Goal: Transaction & Acquisition: Purchase product/service

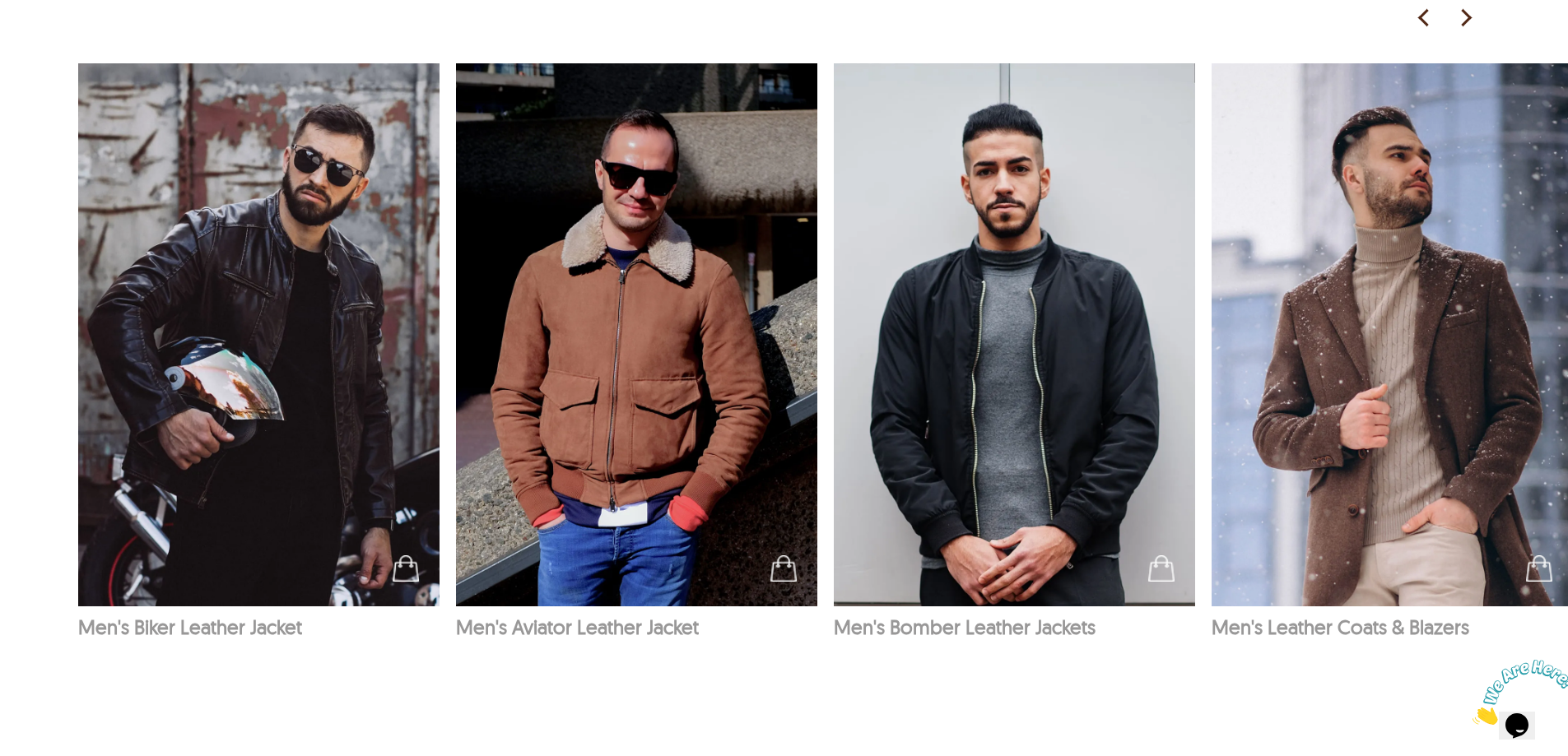
scroll to position [2592, 0]
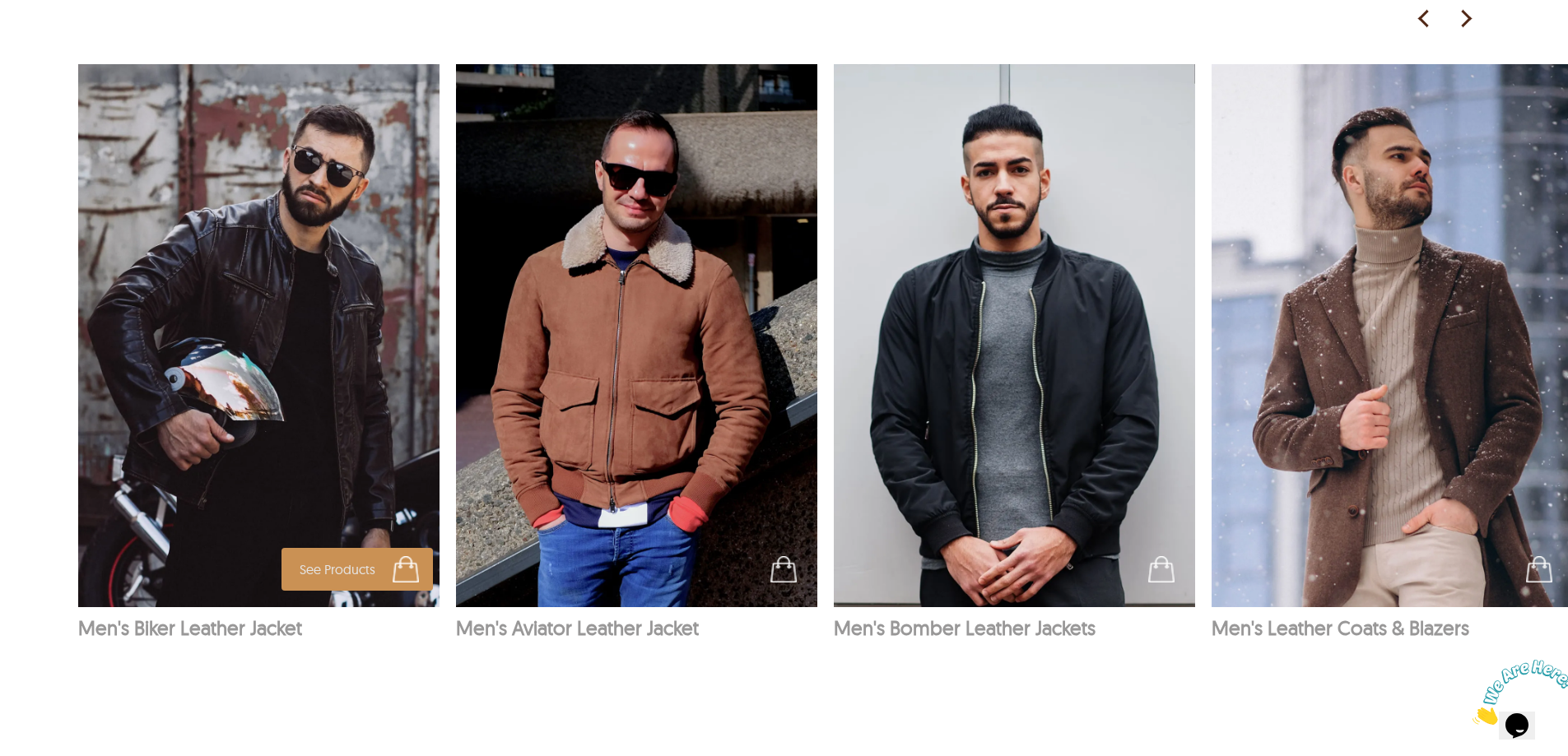
click at [318, 321] on img at bounding box center [259, 336] width 363 height 543
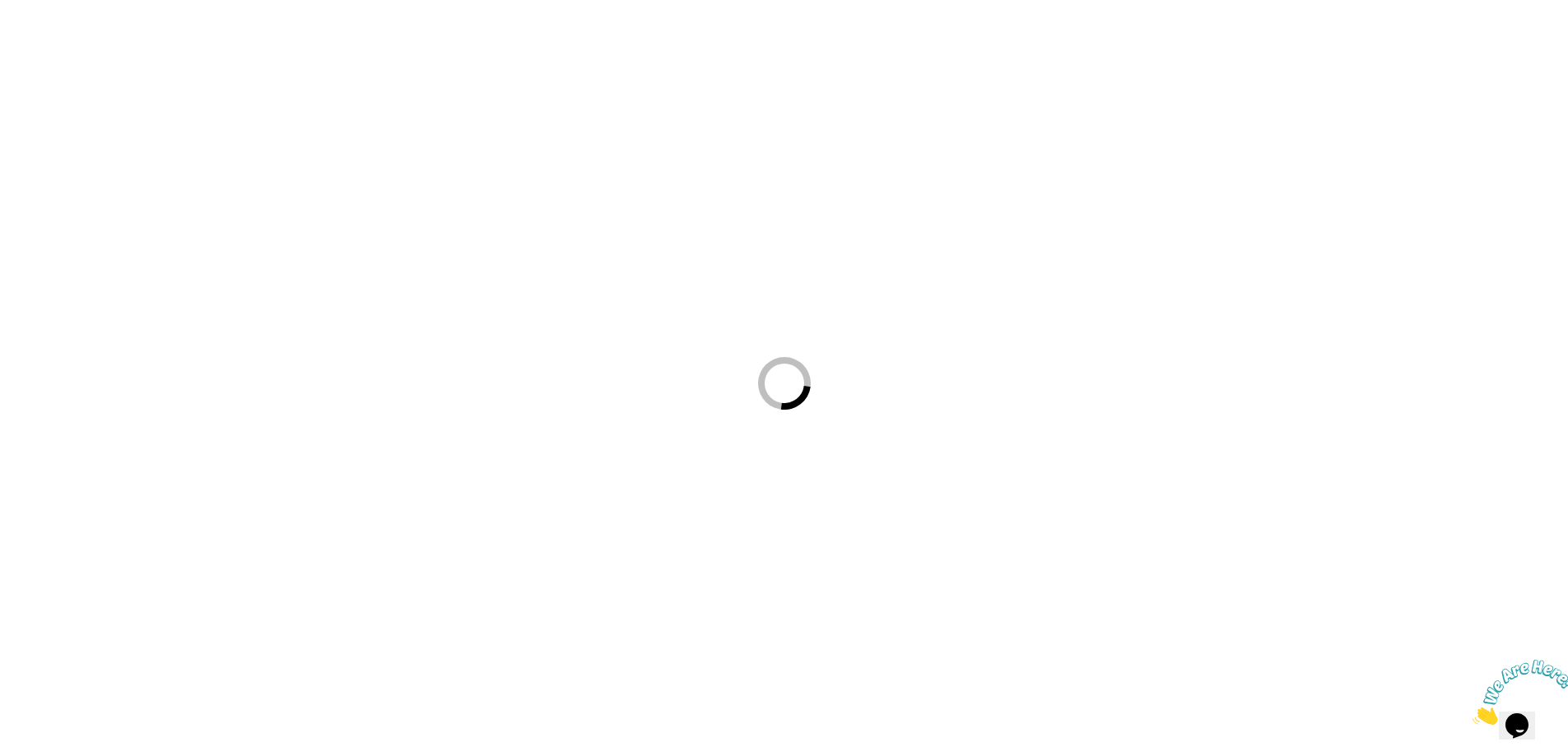
scroll to position [19, 0]
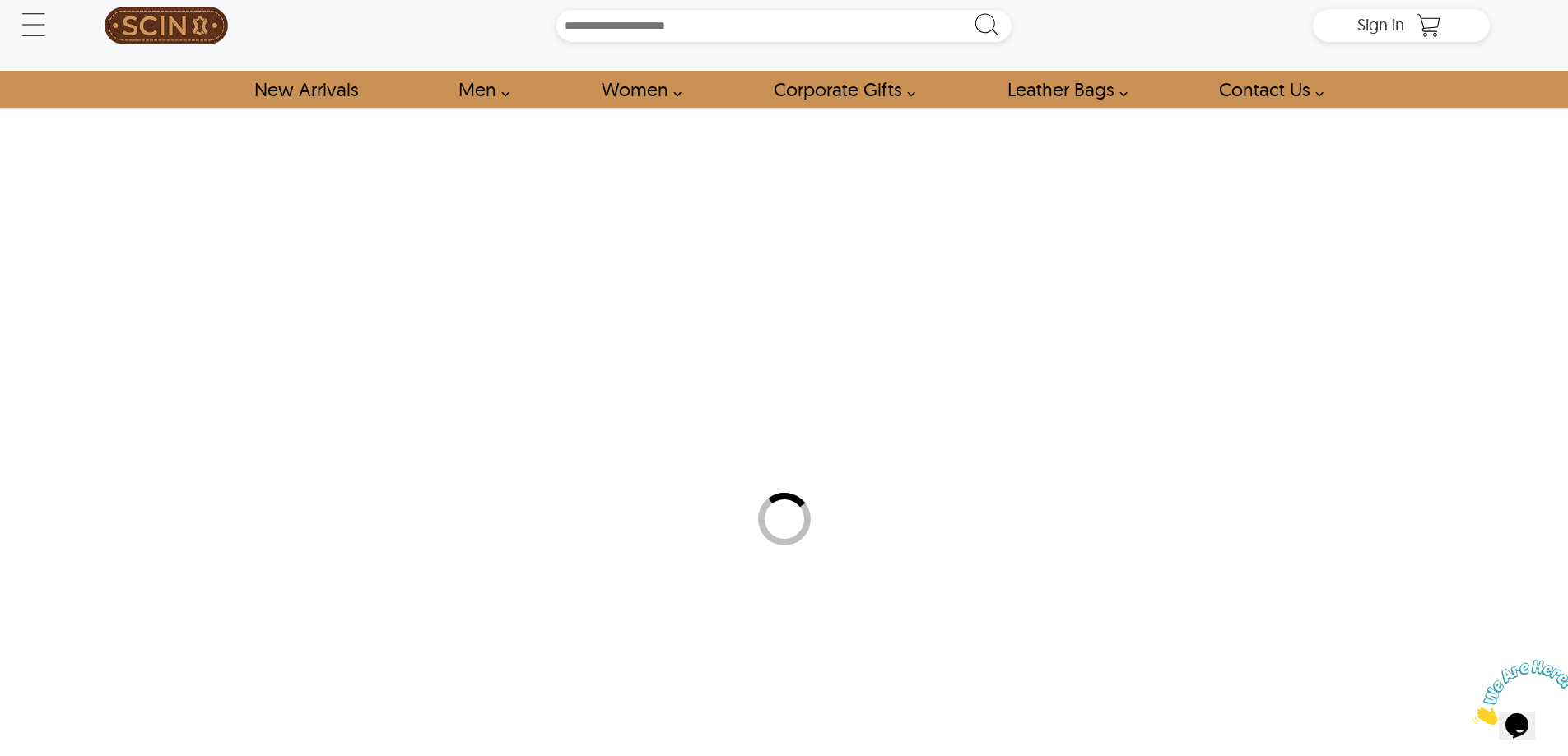
select select "********"
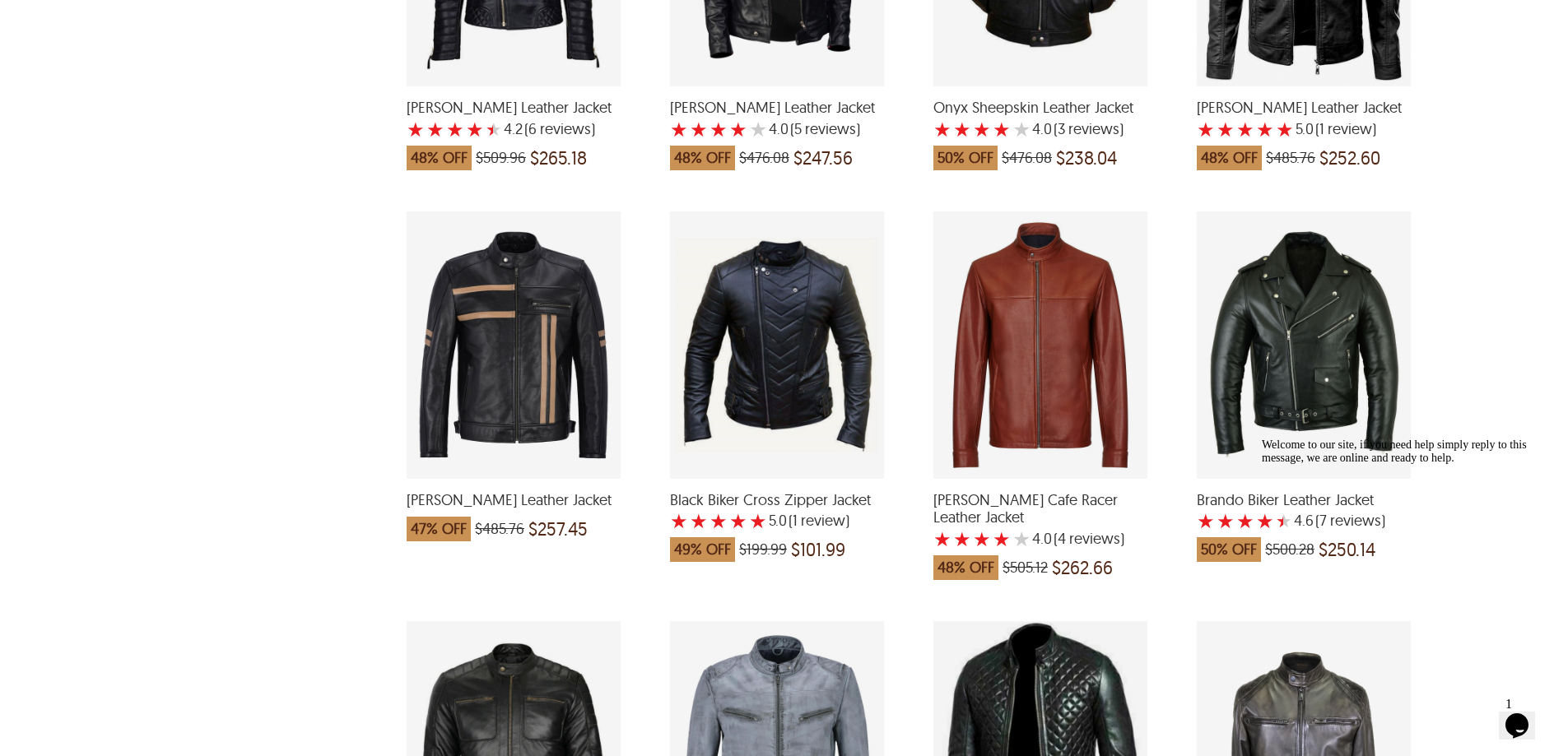
scroll to position [2304, 0]
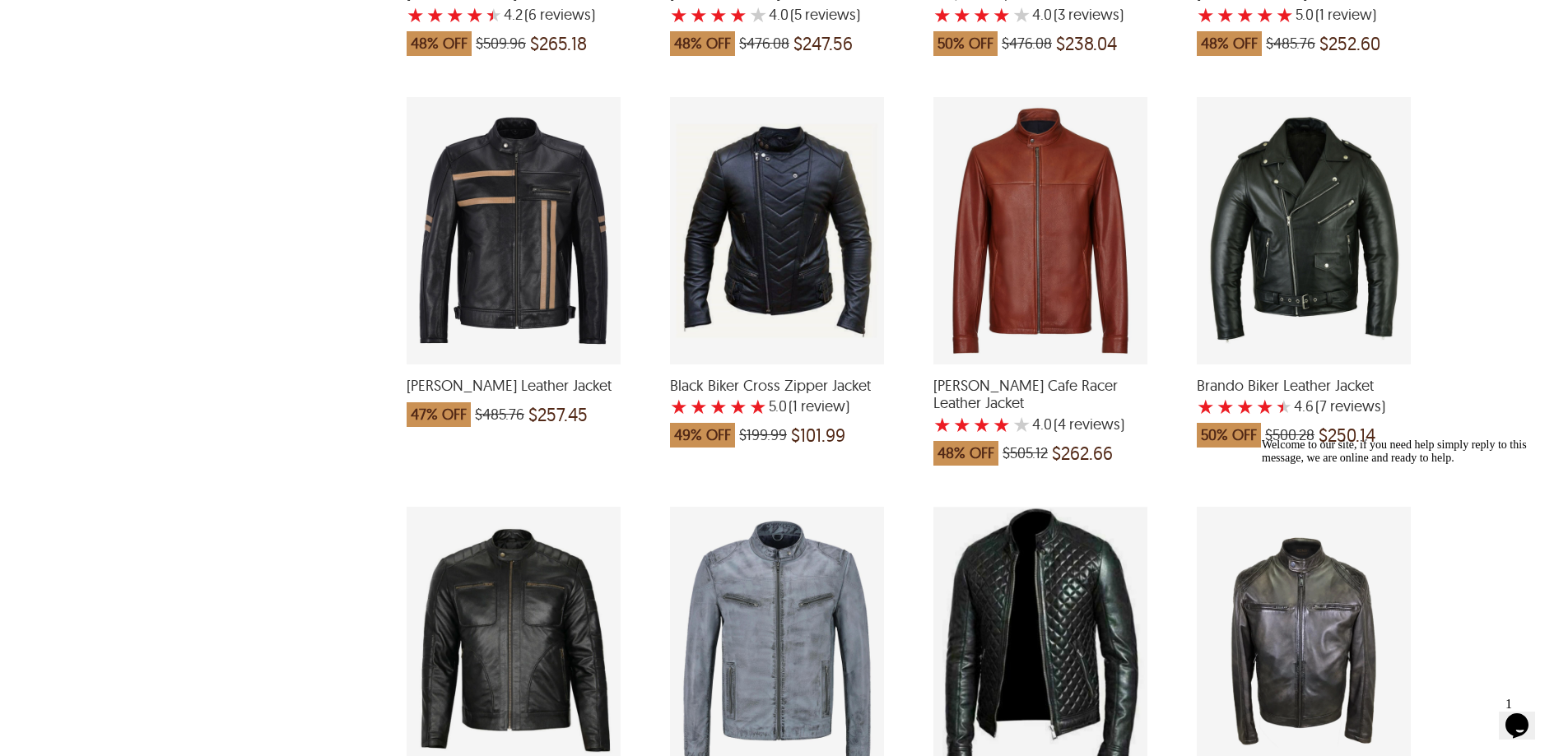
click at [817, 279] on div "Black Biker Cross Zipper Jacket with a 5 Star Rating 1 Product Review which was…" at bounding box center [776, 230] width 214 height 267
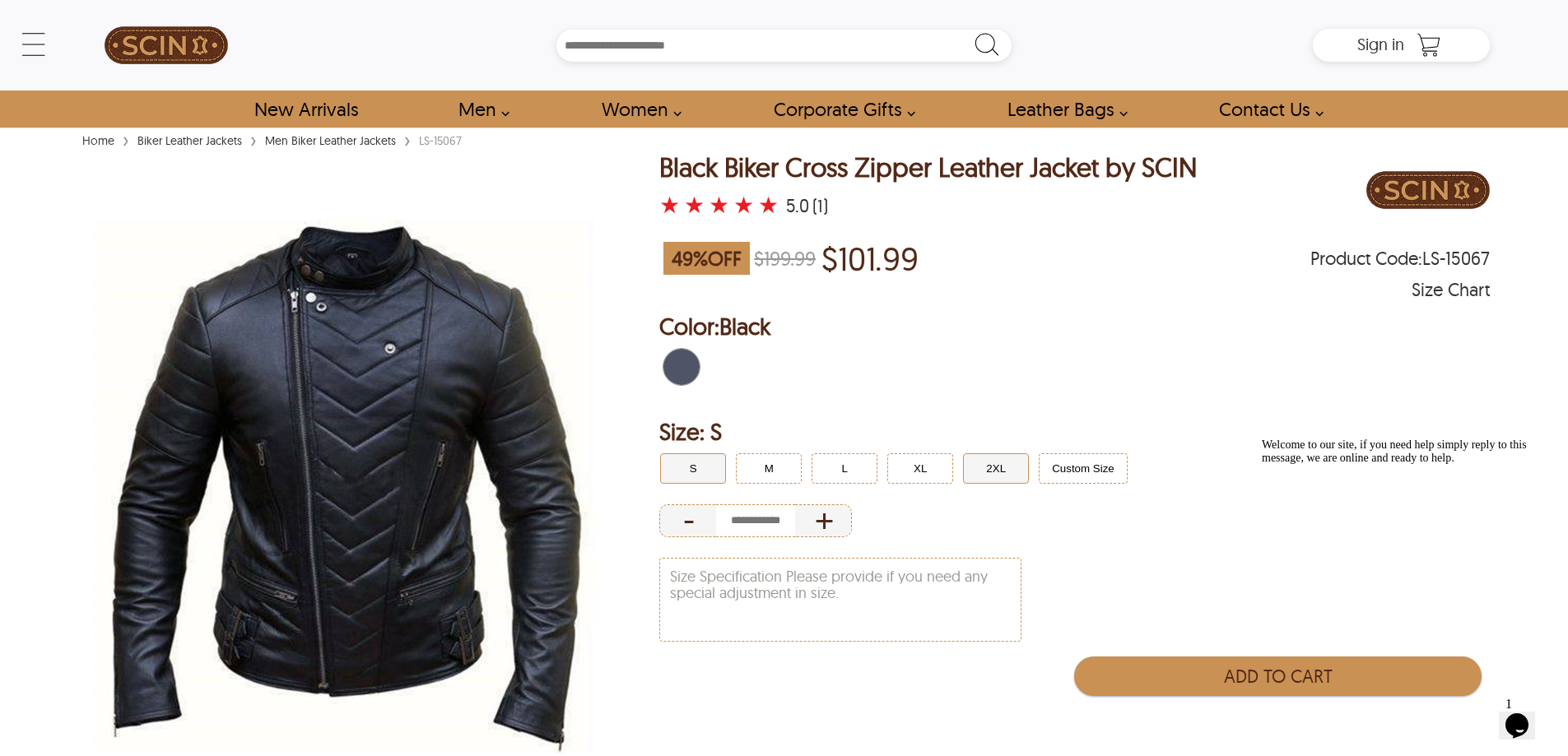
click at [976, 464] on button "2XL" at bounding box center [996, 468] width 66 height 30
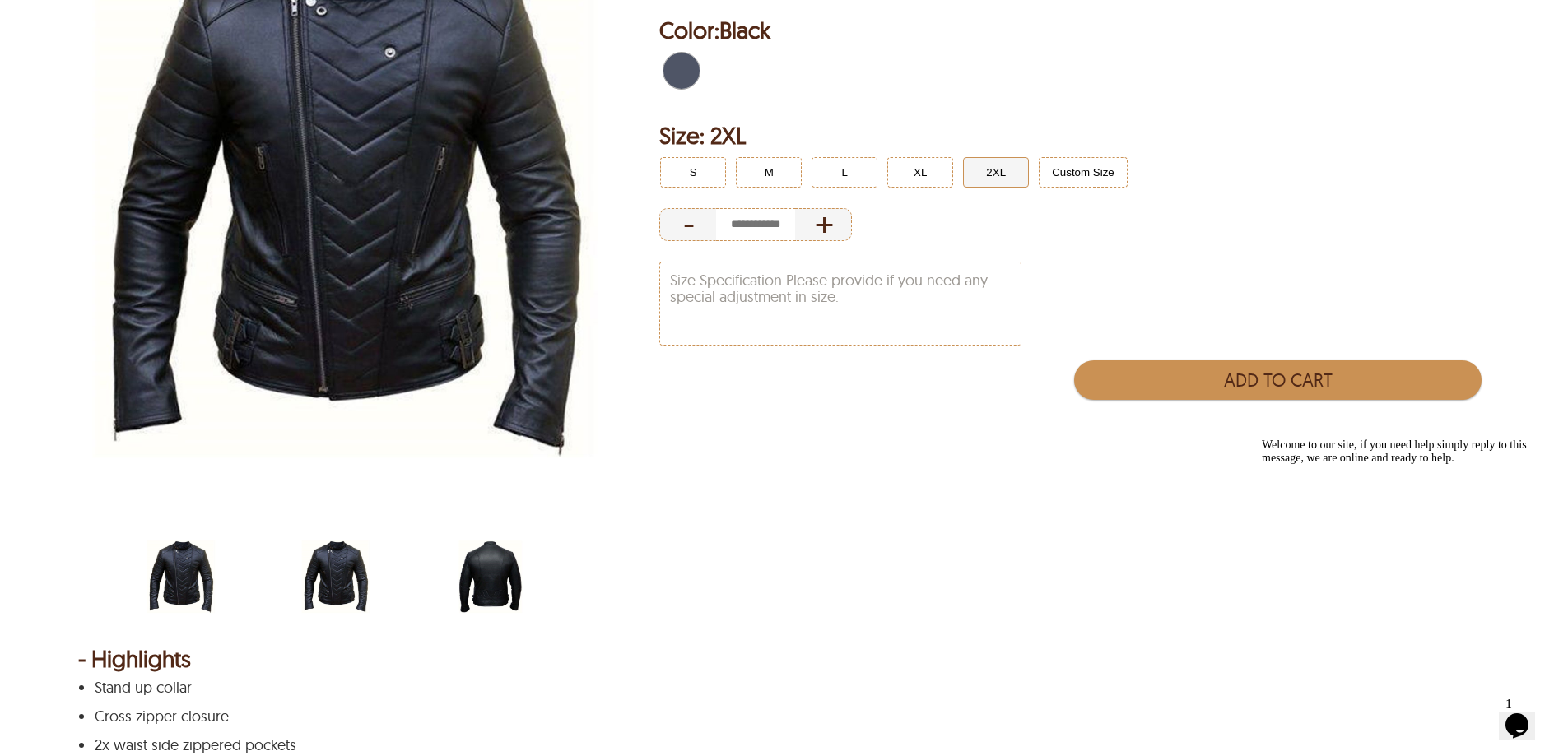
scroll to position [247, 0]
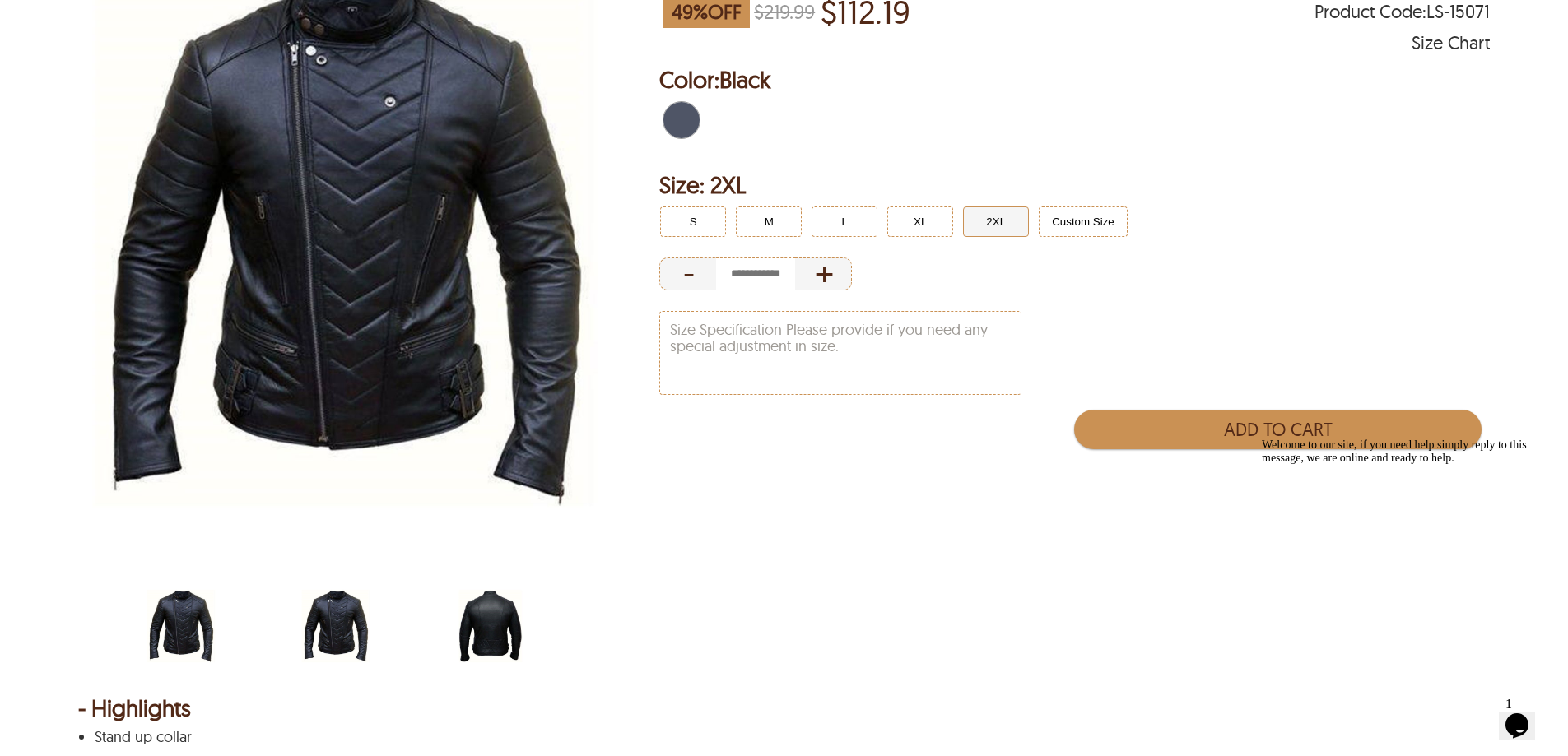
click at [530, 645] on div "scin-13011-black-back.jpg" at bounding box center [523, 628] width 138 height 95
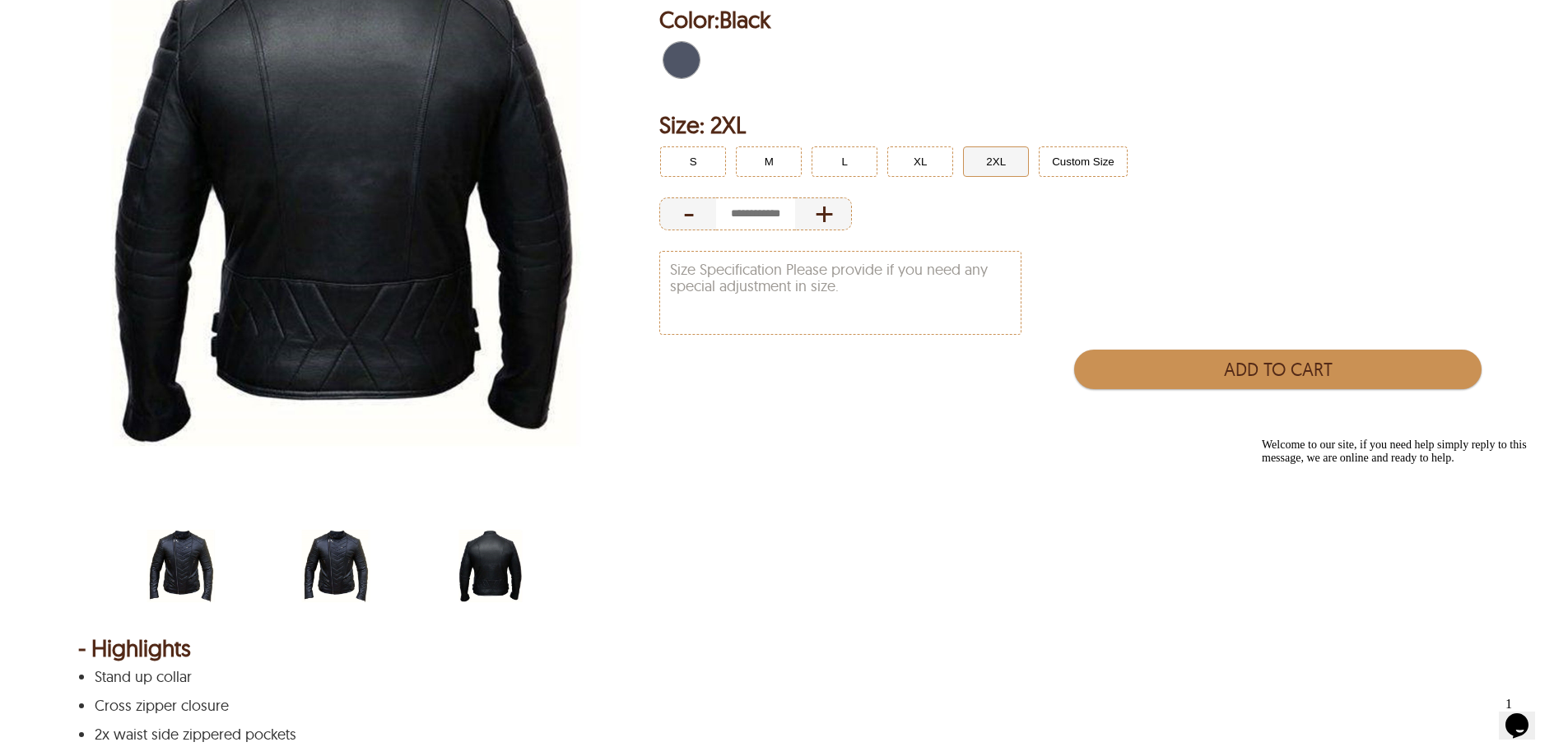
select select "********"
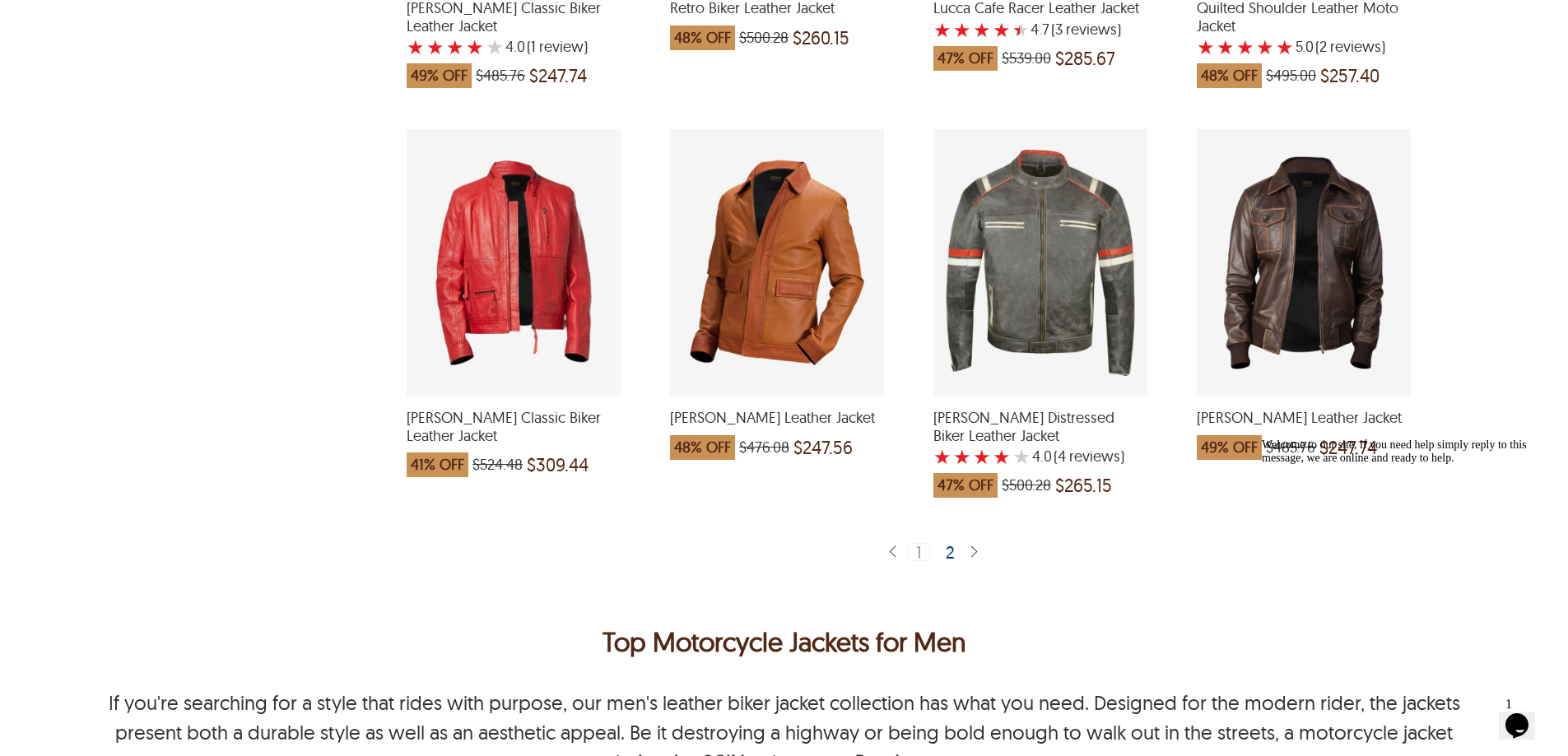
scroll to position [3127, 0]
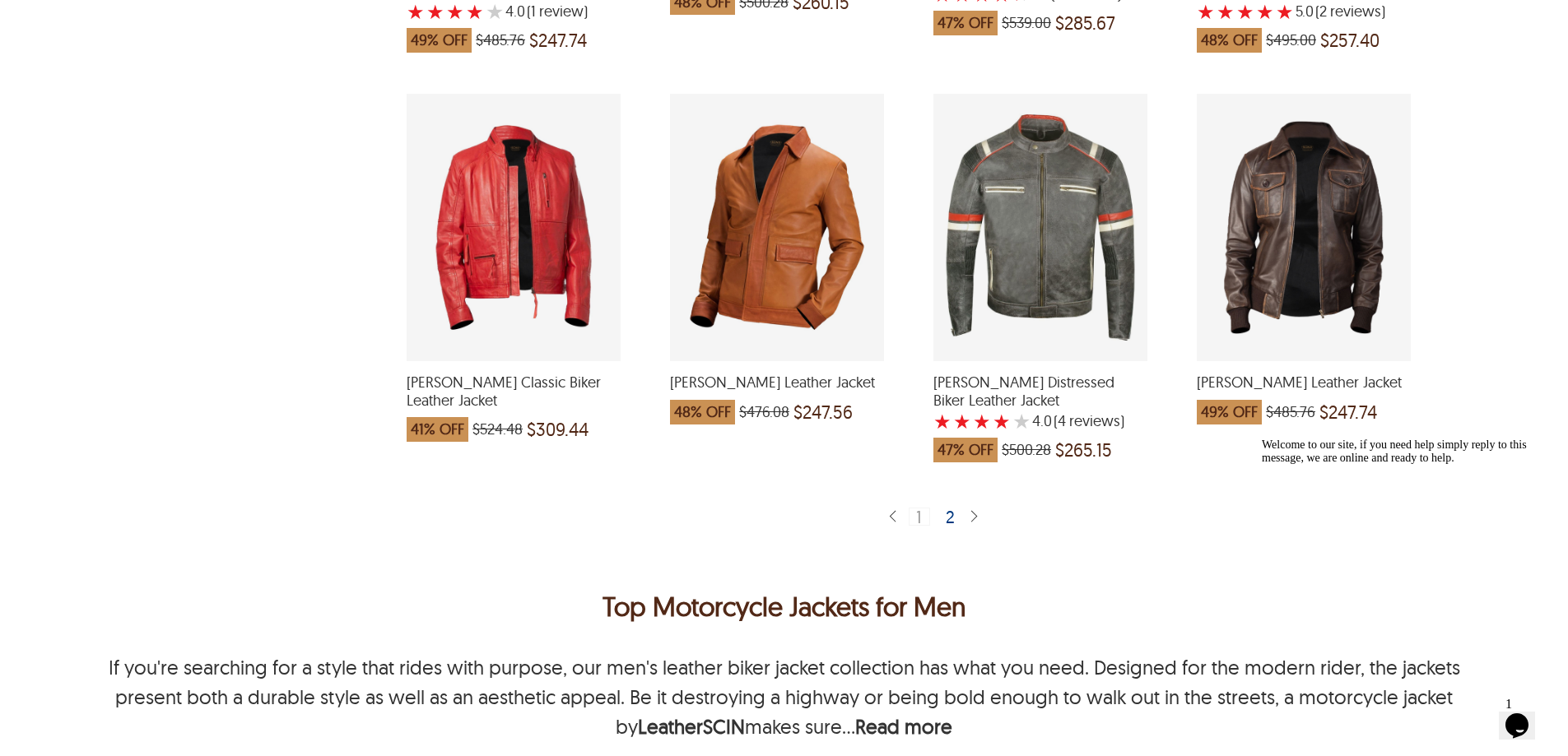
click at [974, 510] on img at bounding box center [974, 517] width 13 height 16
click at [958, 508] on div "2" at bounding box center [951, 516] width 24 height 17
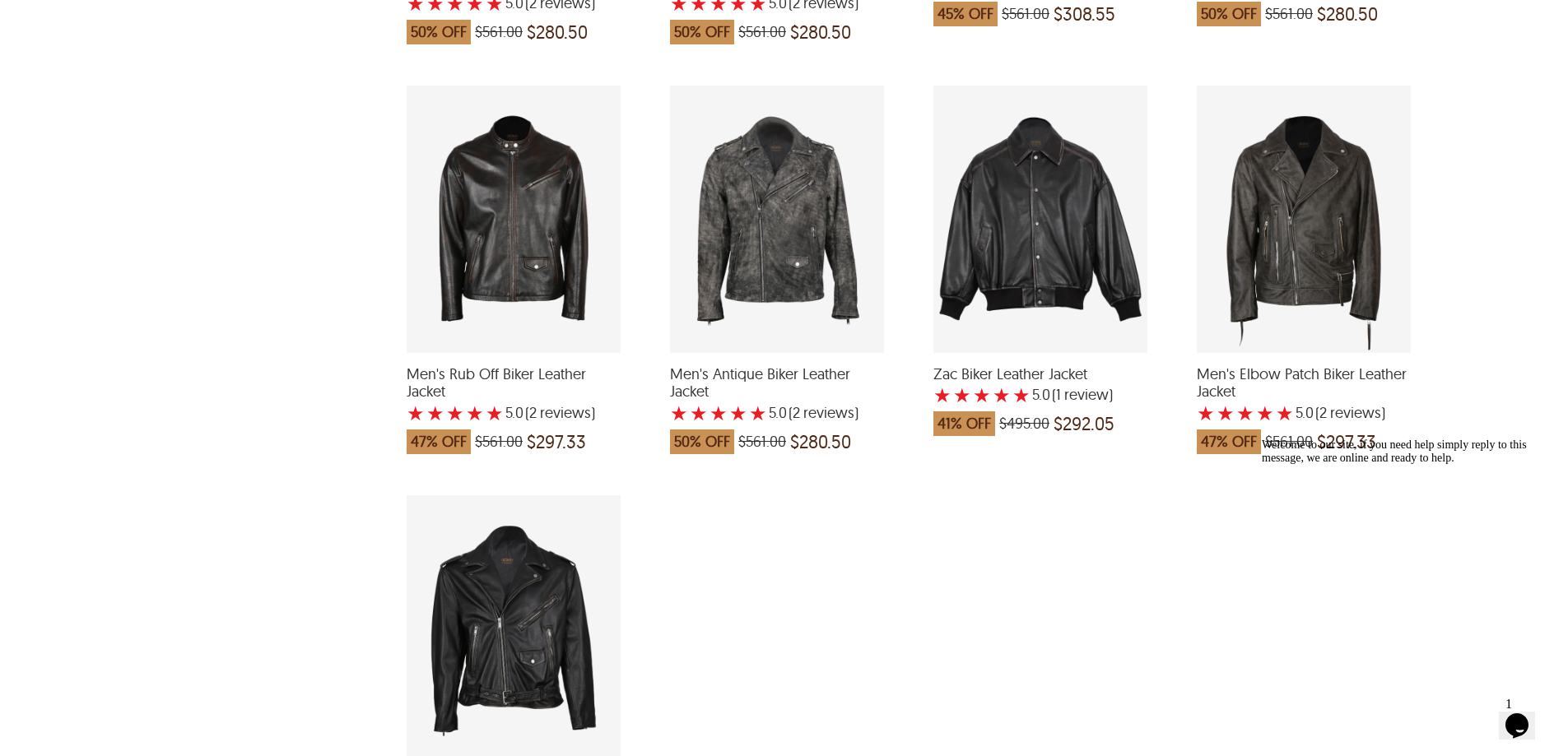
scroll to position [2798, 0]
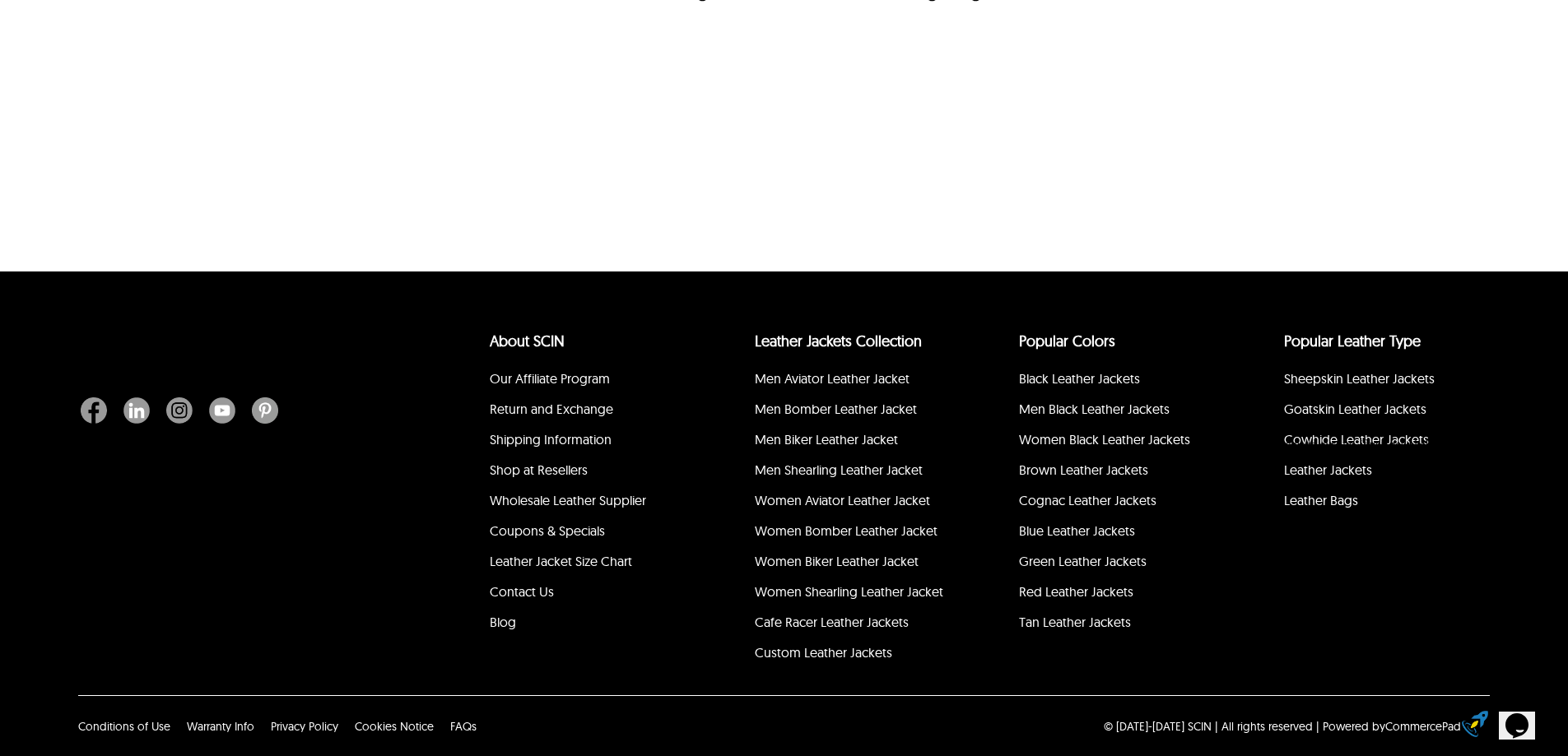
scroll to position [2798, 0]
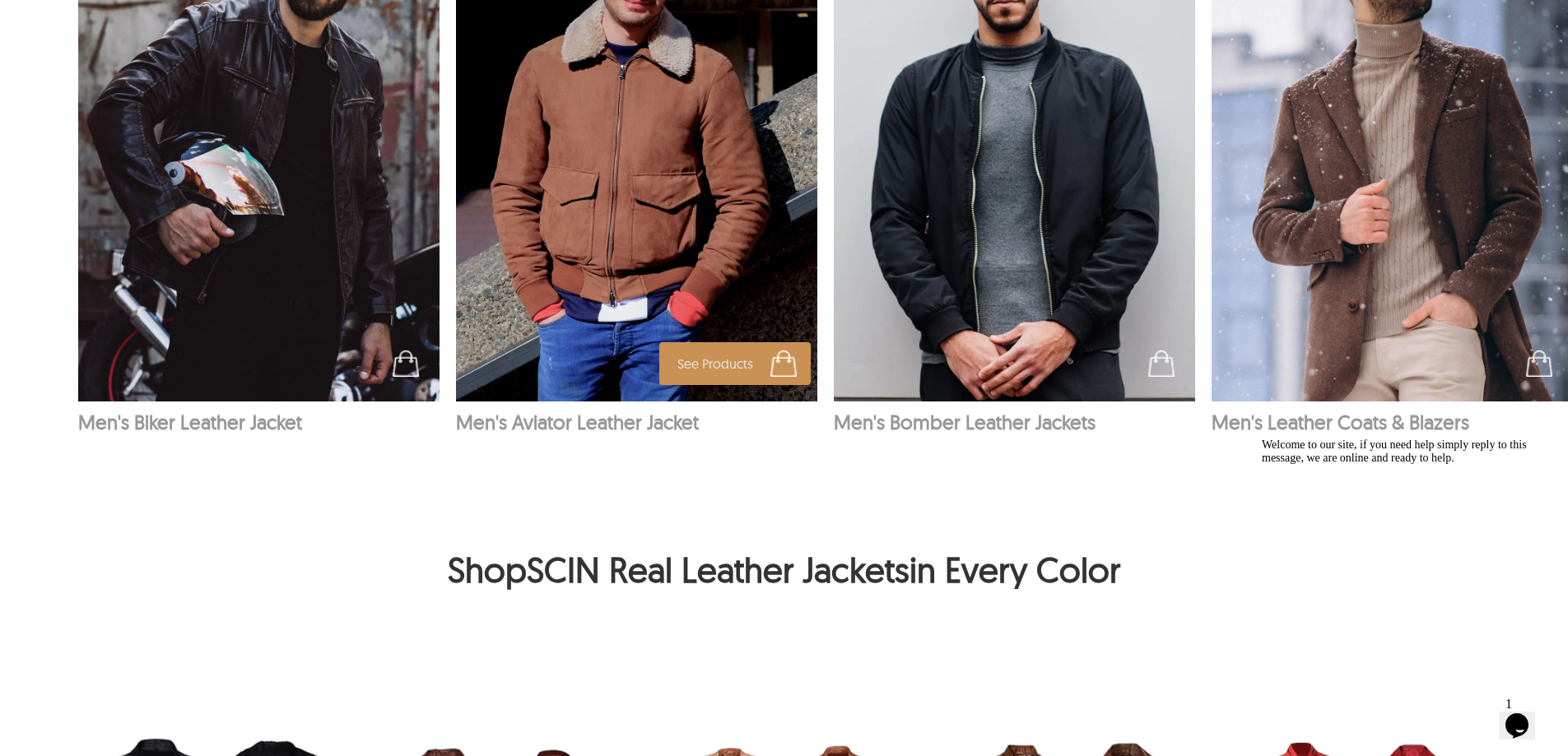
click at [581, 240] on img at bounding box center [637, 130] width 363 height 543
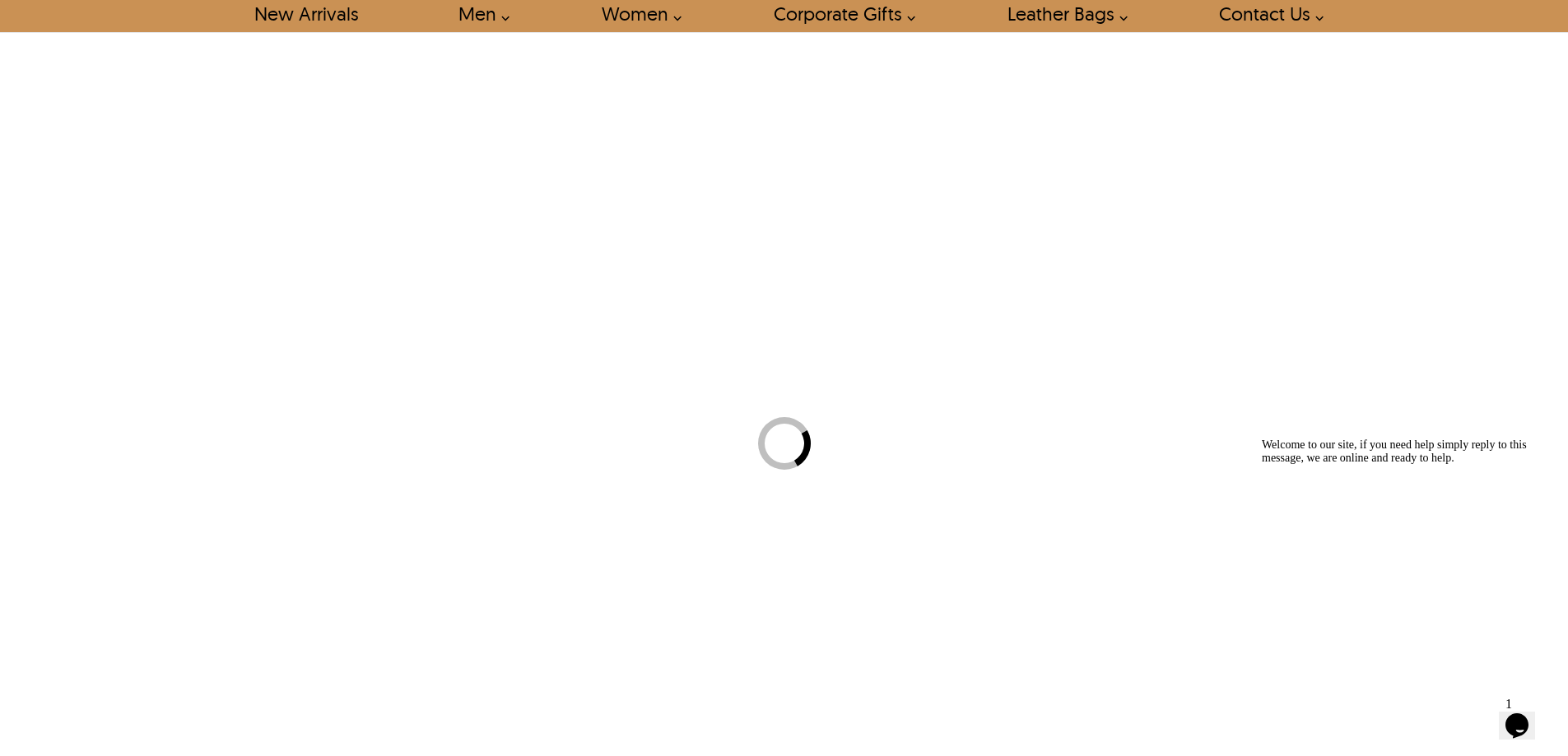
select select "********"
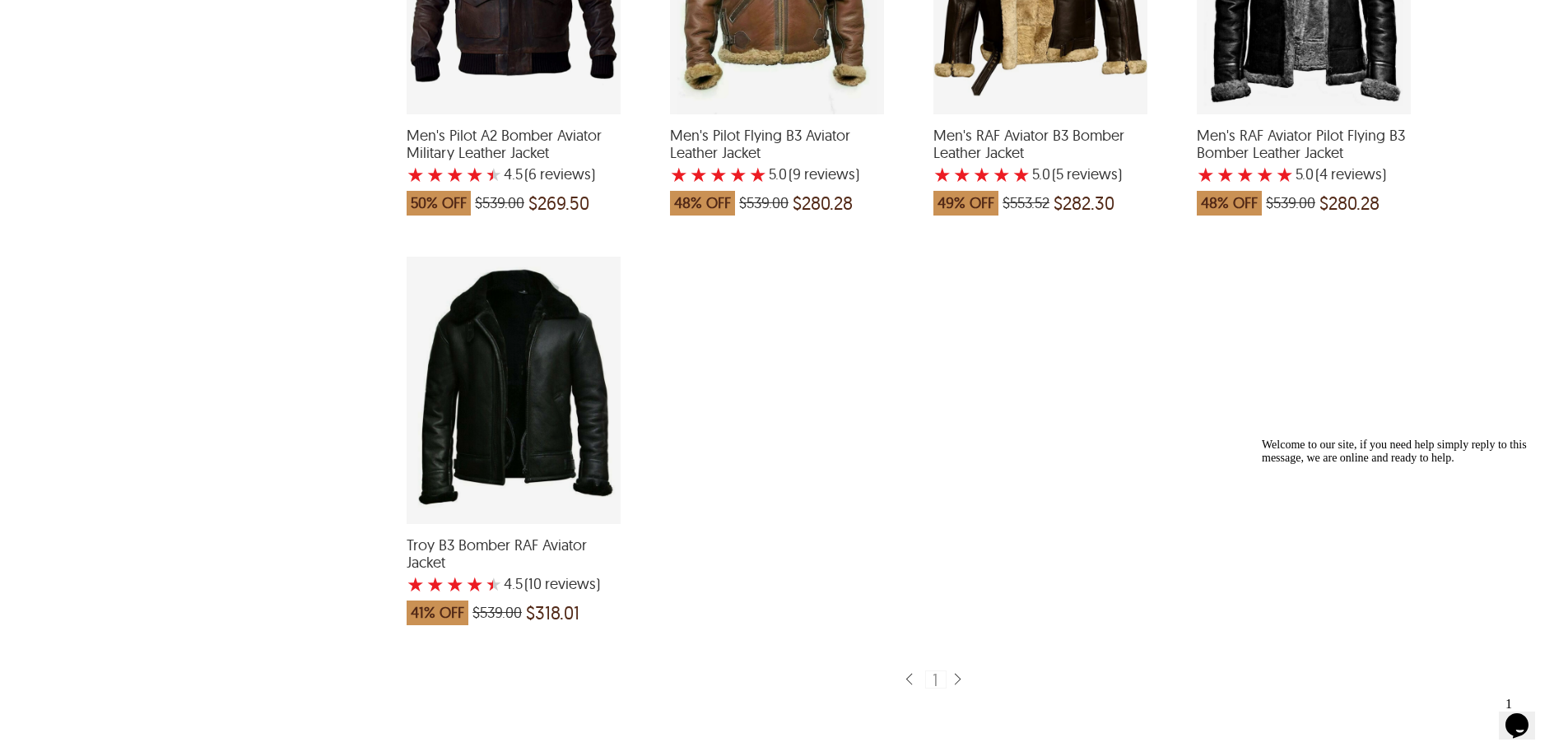
scroll to position [1398, 0]
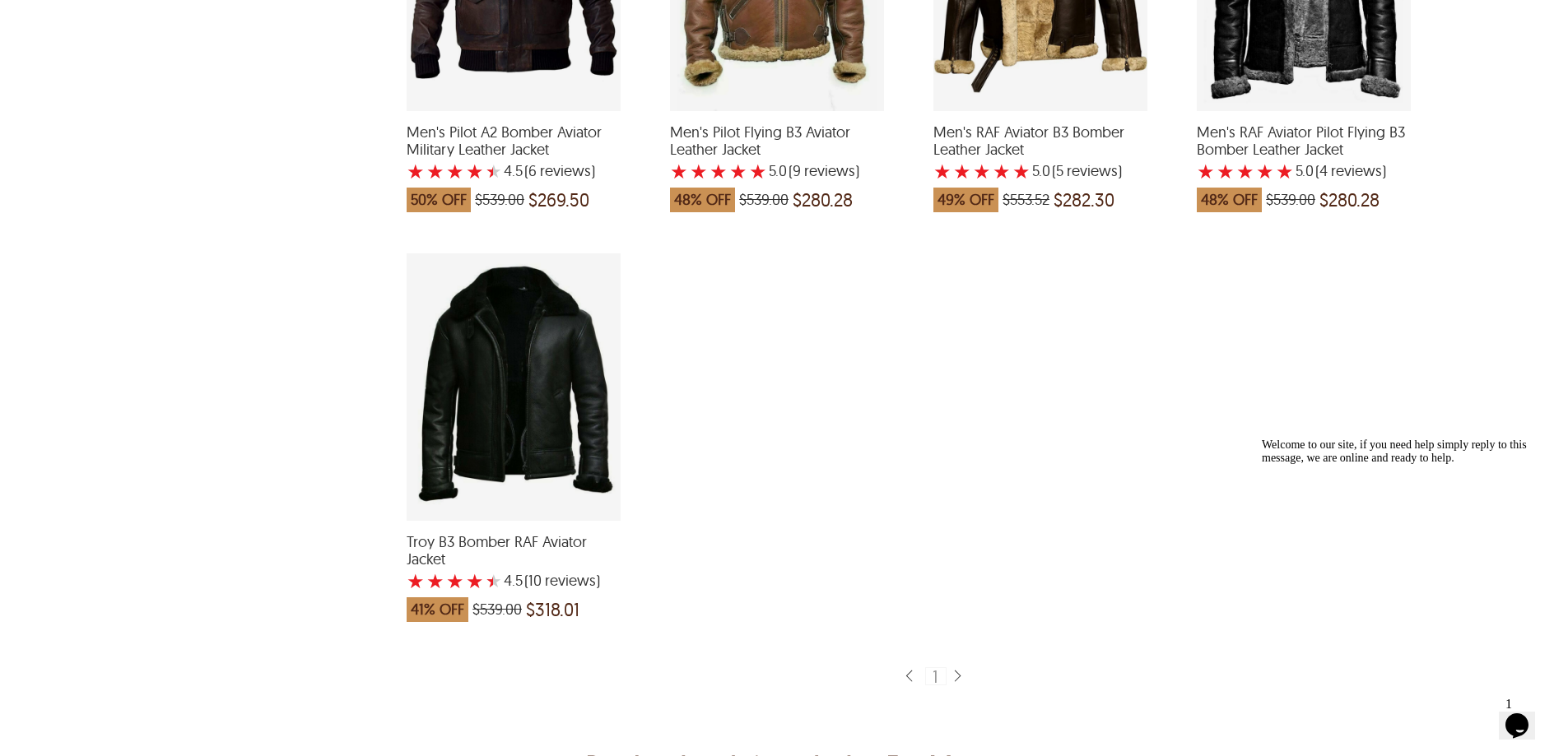
click at [595, 410] on div "Troy B3 Bomber RAF Aviator Jacket with a 4.5 Star Rating 10 Product Review whic…" at bounding box center [513, 387] width 214 height 267
